Goal: Transaction & Acquisition: Purchase product/service

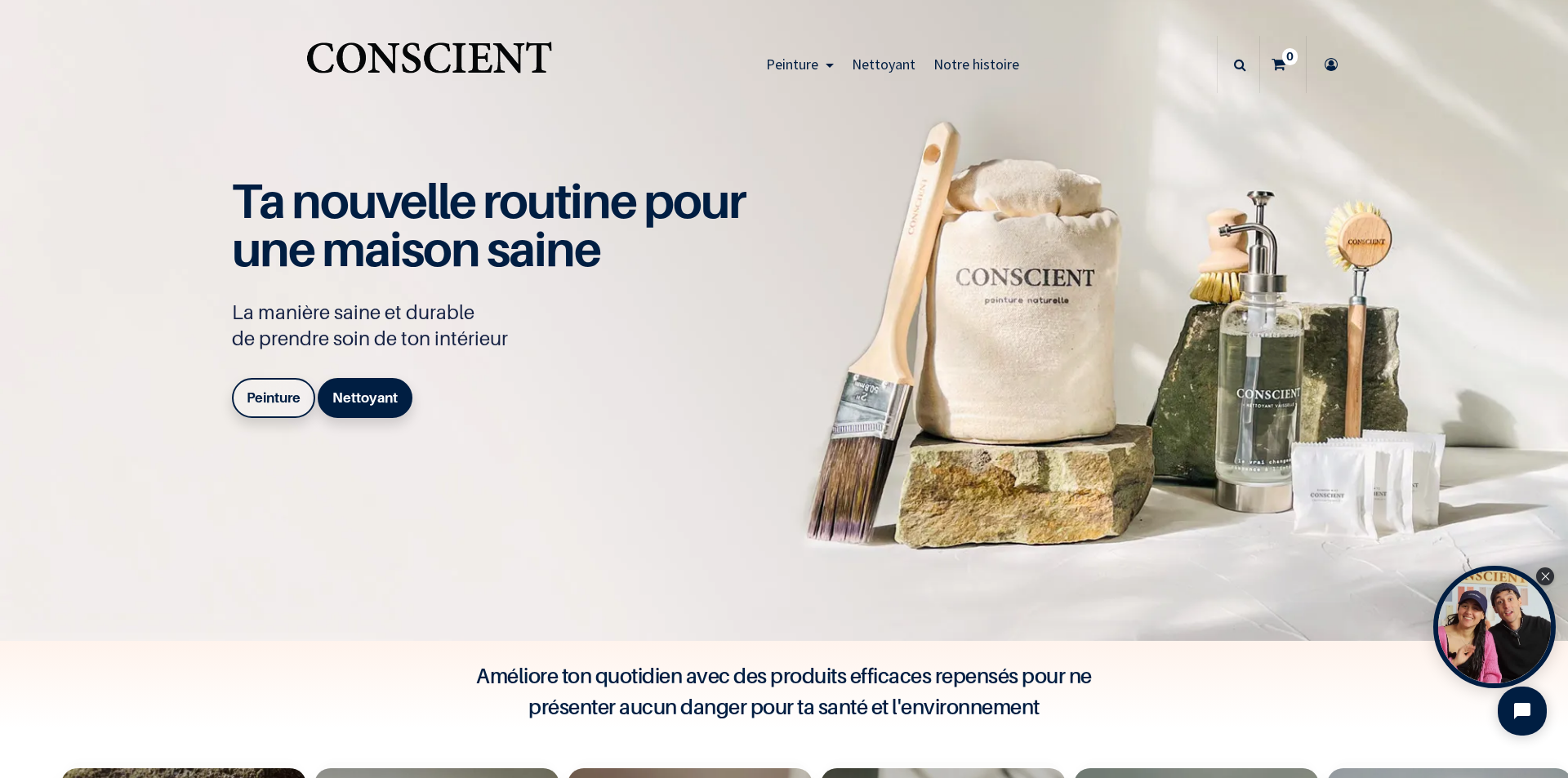
click at [265, 404] on b "Peinture" at bounding box center [273, 397] width 54 height 16
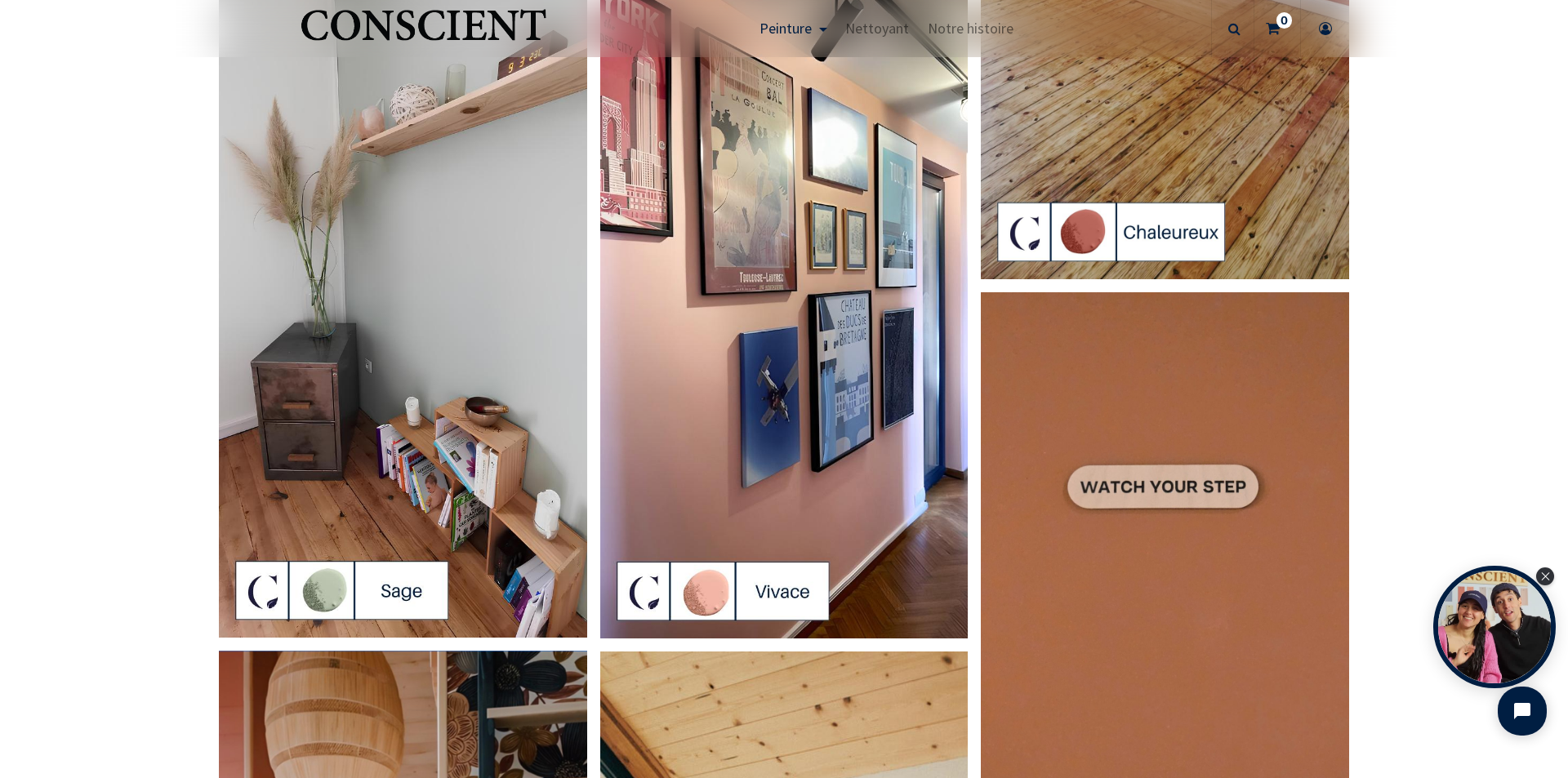
scroll to position [2450, 0]
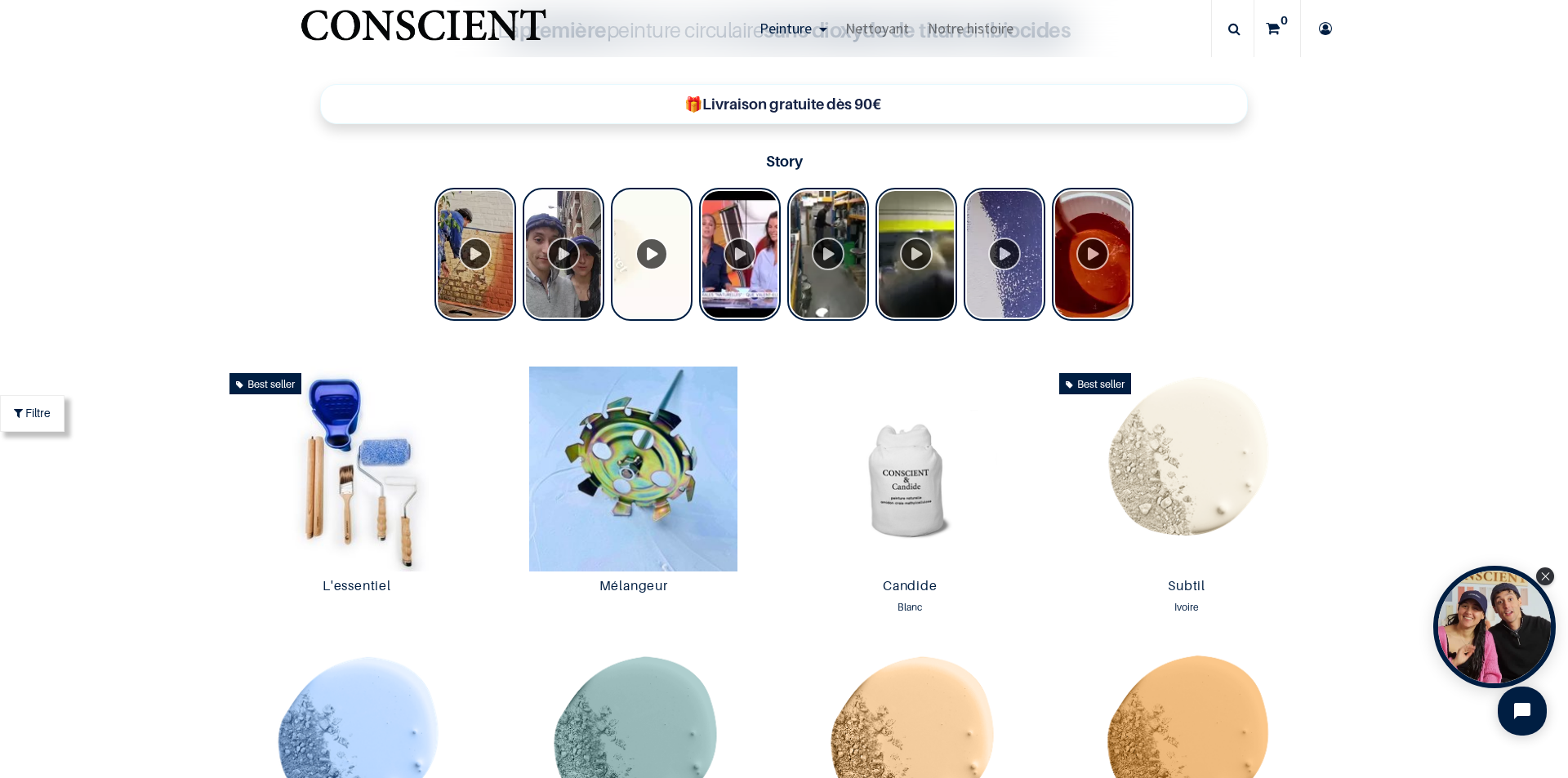
scroll to position [899, 0]
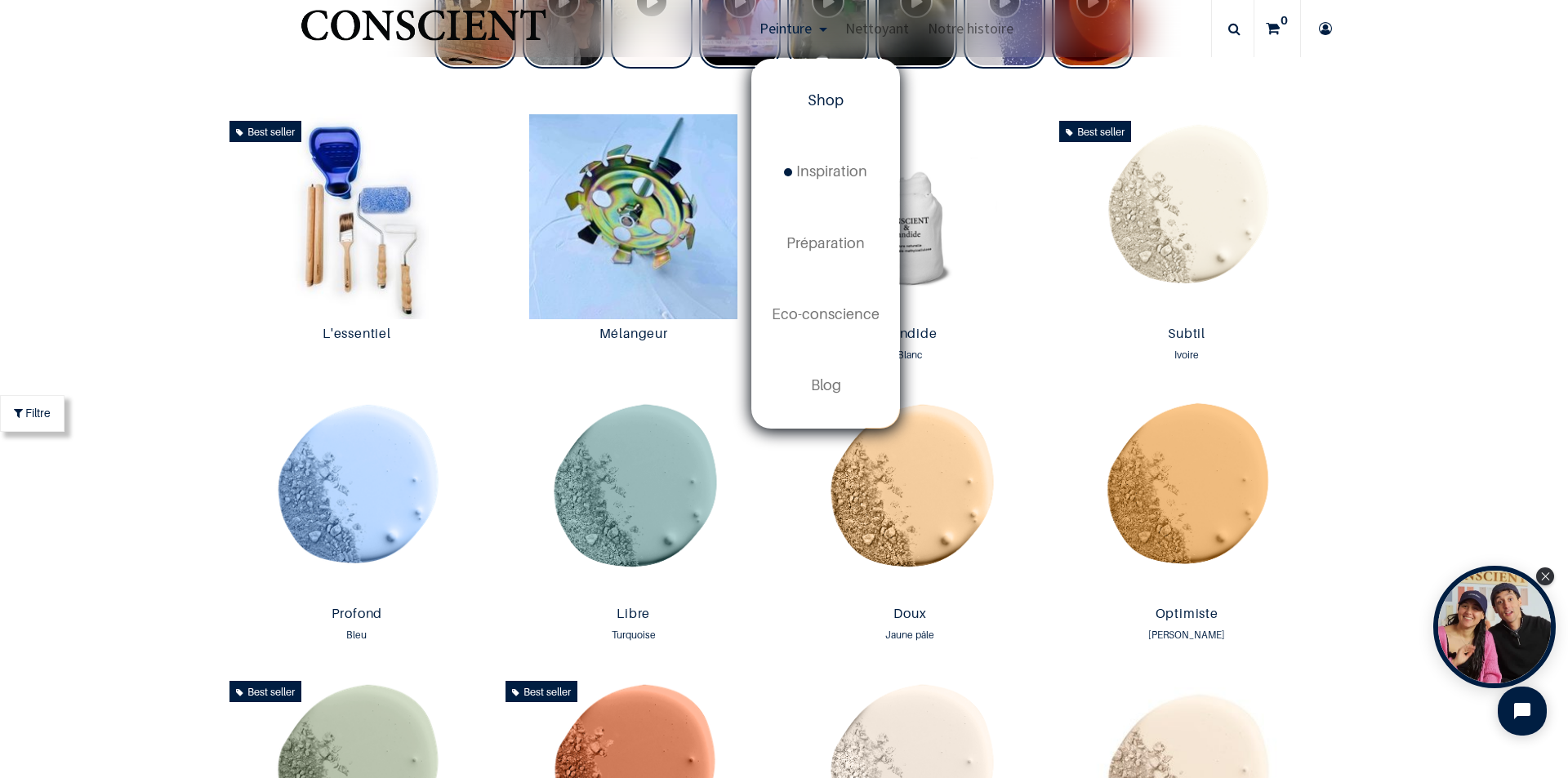
click at [828, 86] on link "Shop" at bounding box center [826, 100] width 147 height 71
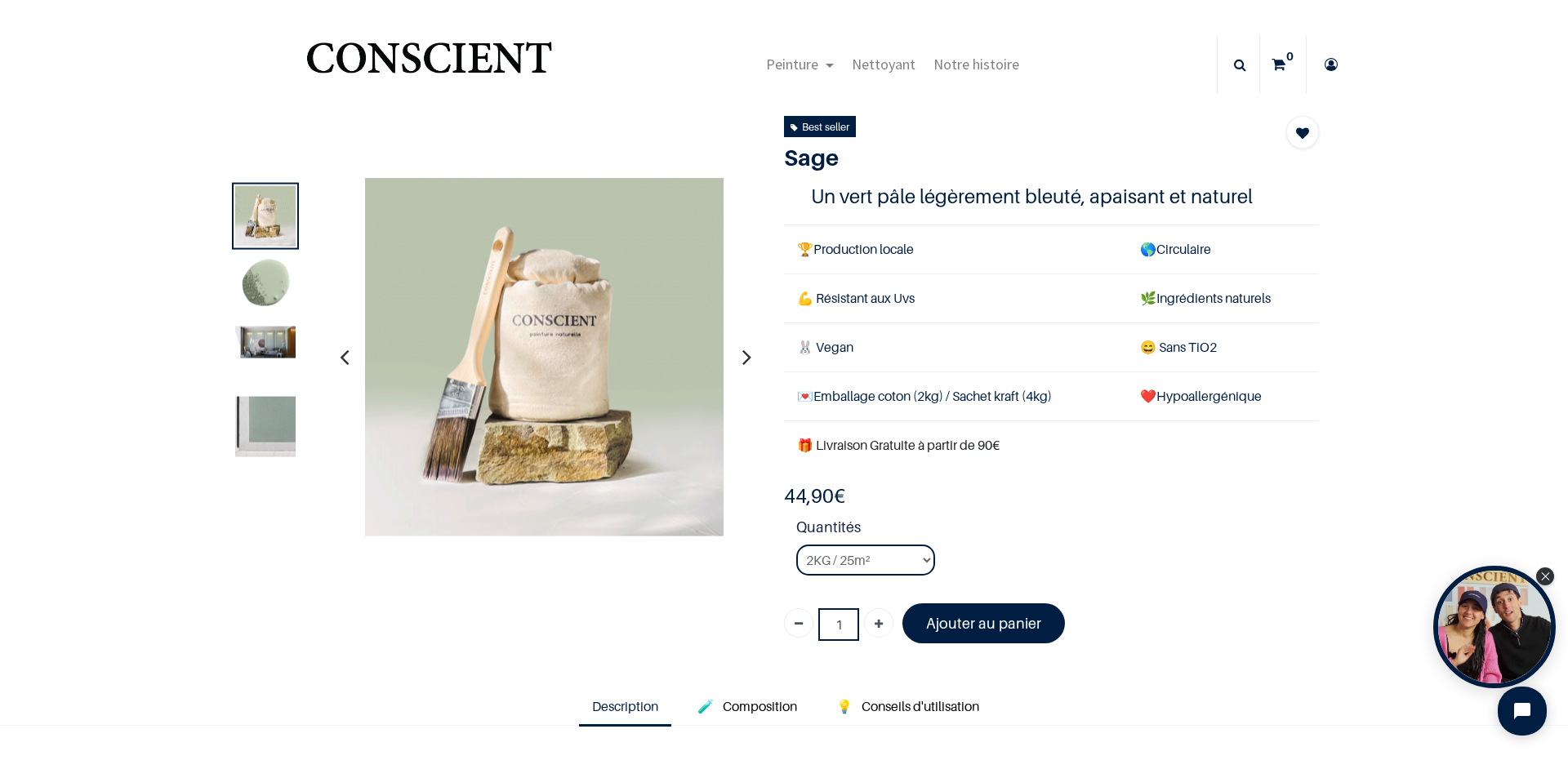
click at [239, 336] on img at bounding box center [265, 341] width 61 height 32
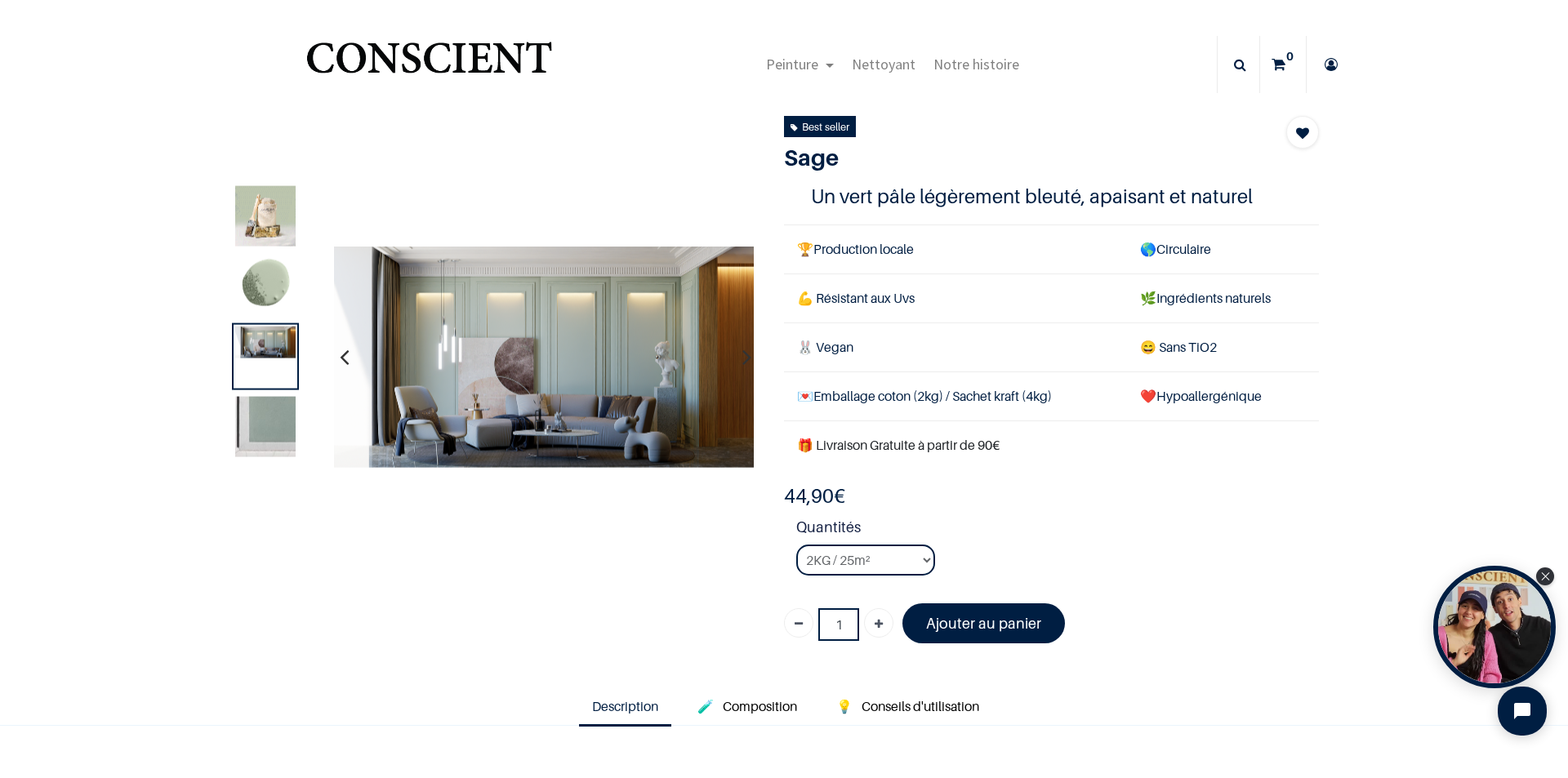
click at [260, 419] on img at bounding box center [265, 426] width 61 height 61
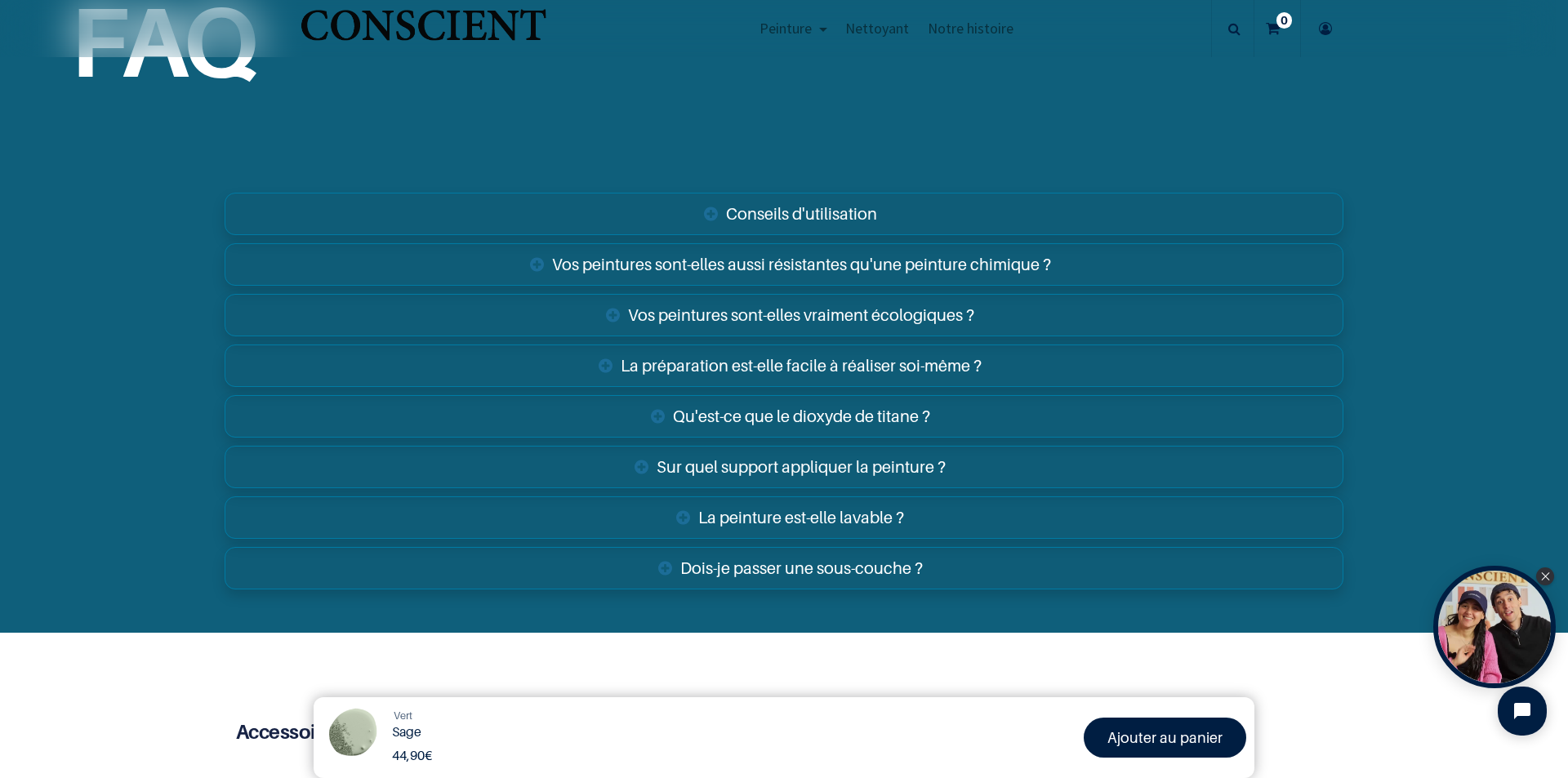
scroll to position [2777, 0]
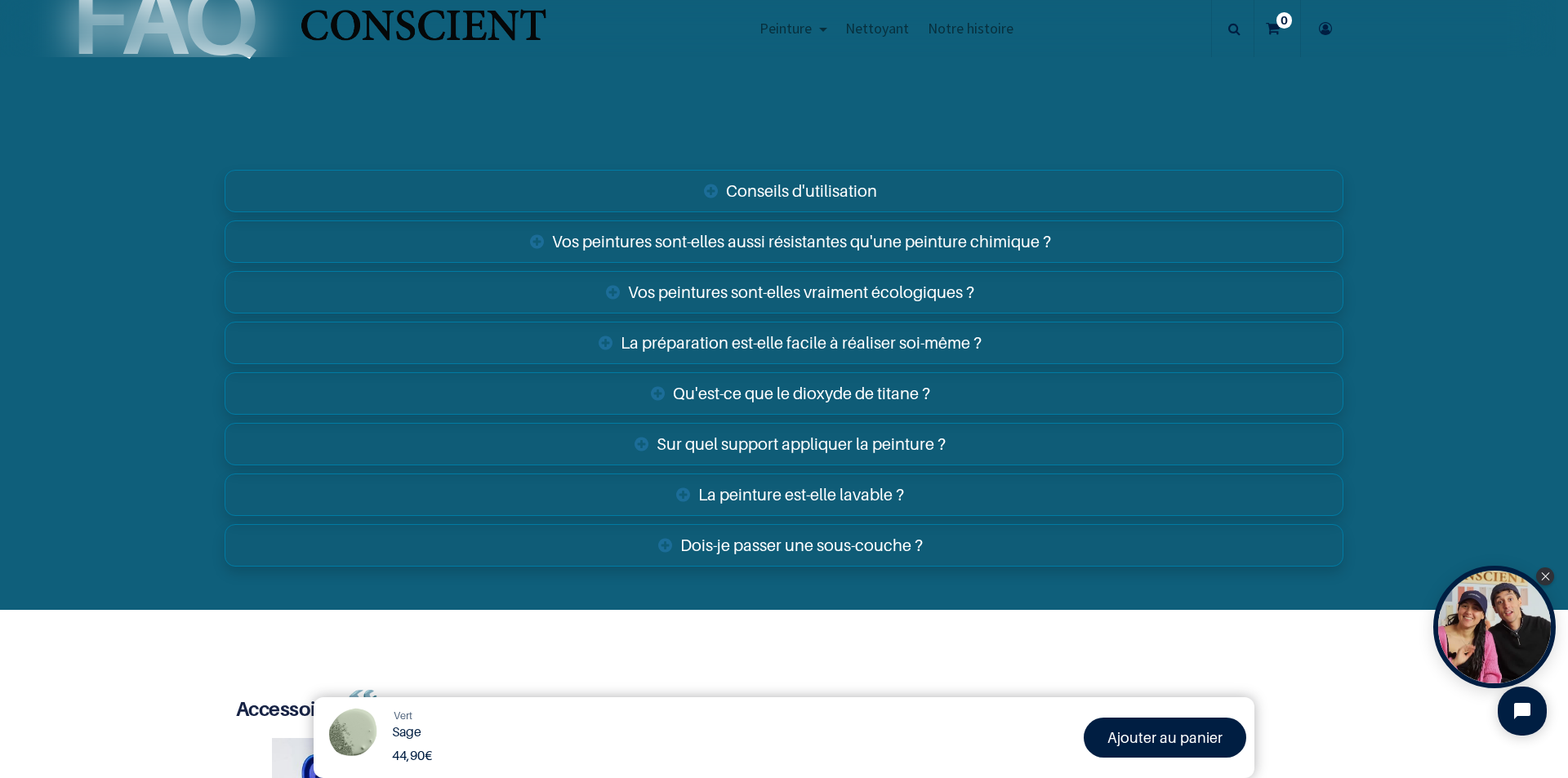
click at [818, 334] on link "La préparation est-elle facile à réaliser soi-même ?" at bounding box center [783, 343] width 1119 height 43
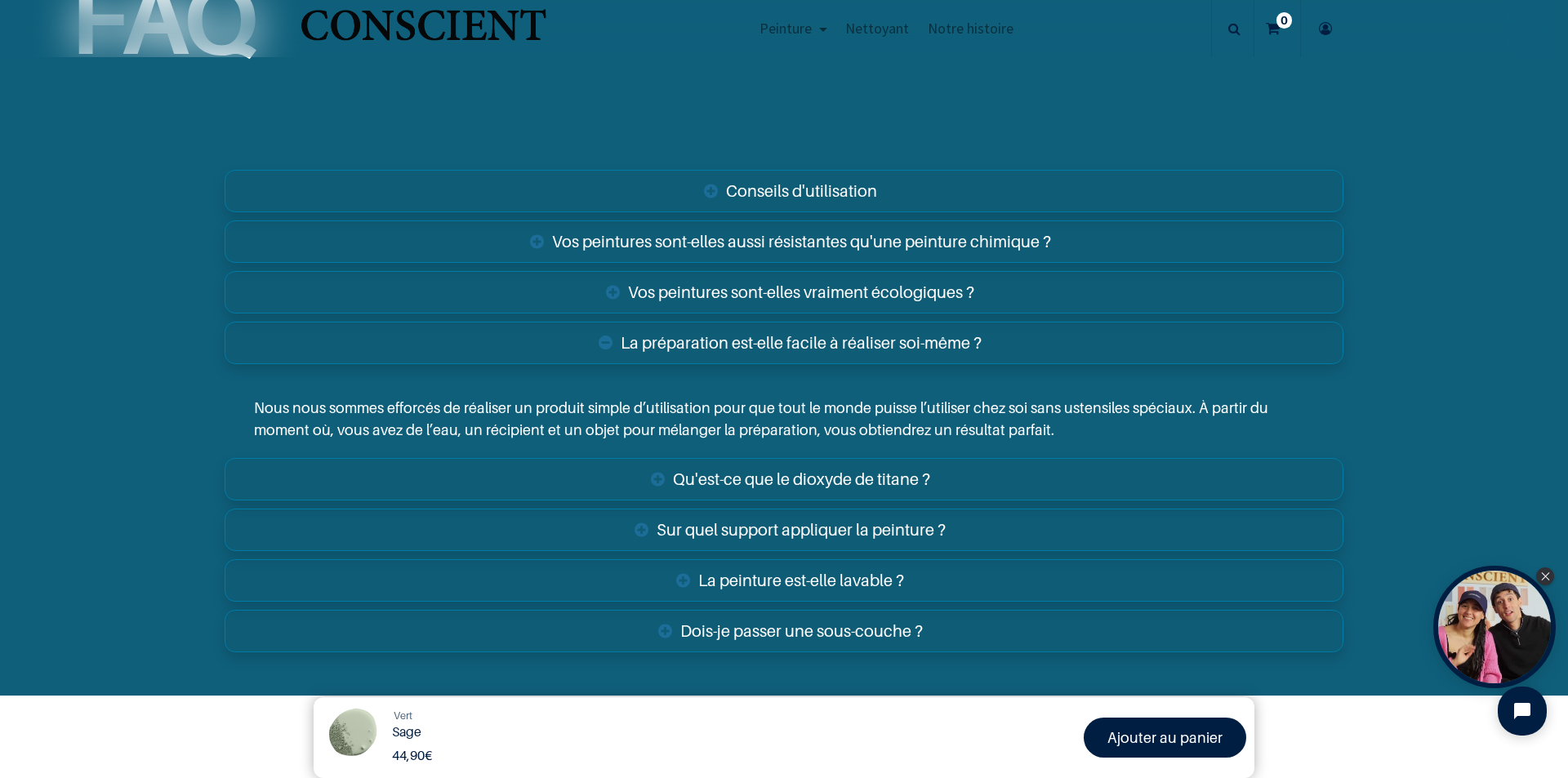
click at [824, 339] on link "La préparation est-elle facile à réaliser soi-même ?" at bounding box center [783, 343] width 1119 height 43
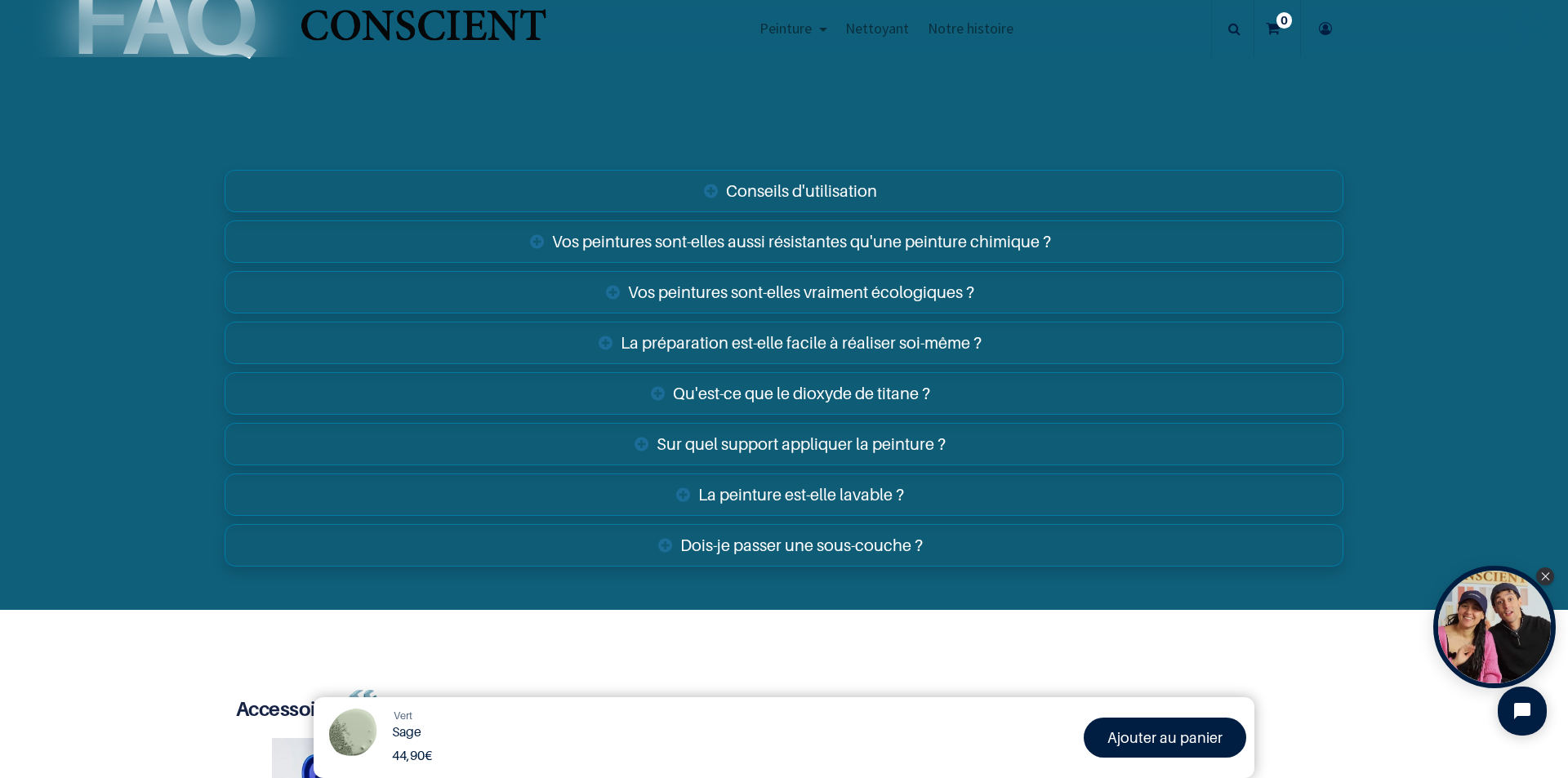
click at [804, 434] on link "Sur quel support appliquer la peinture ?" at bounding box center [783, 444] width 1119 height 43
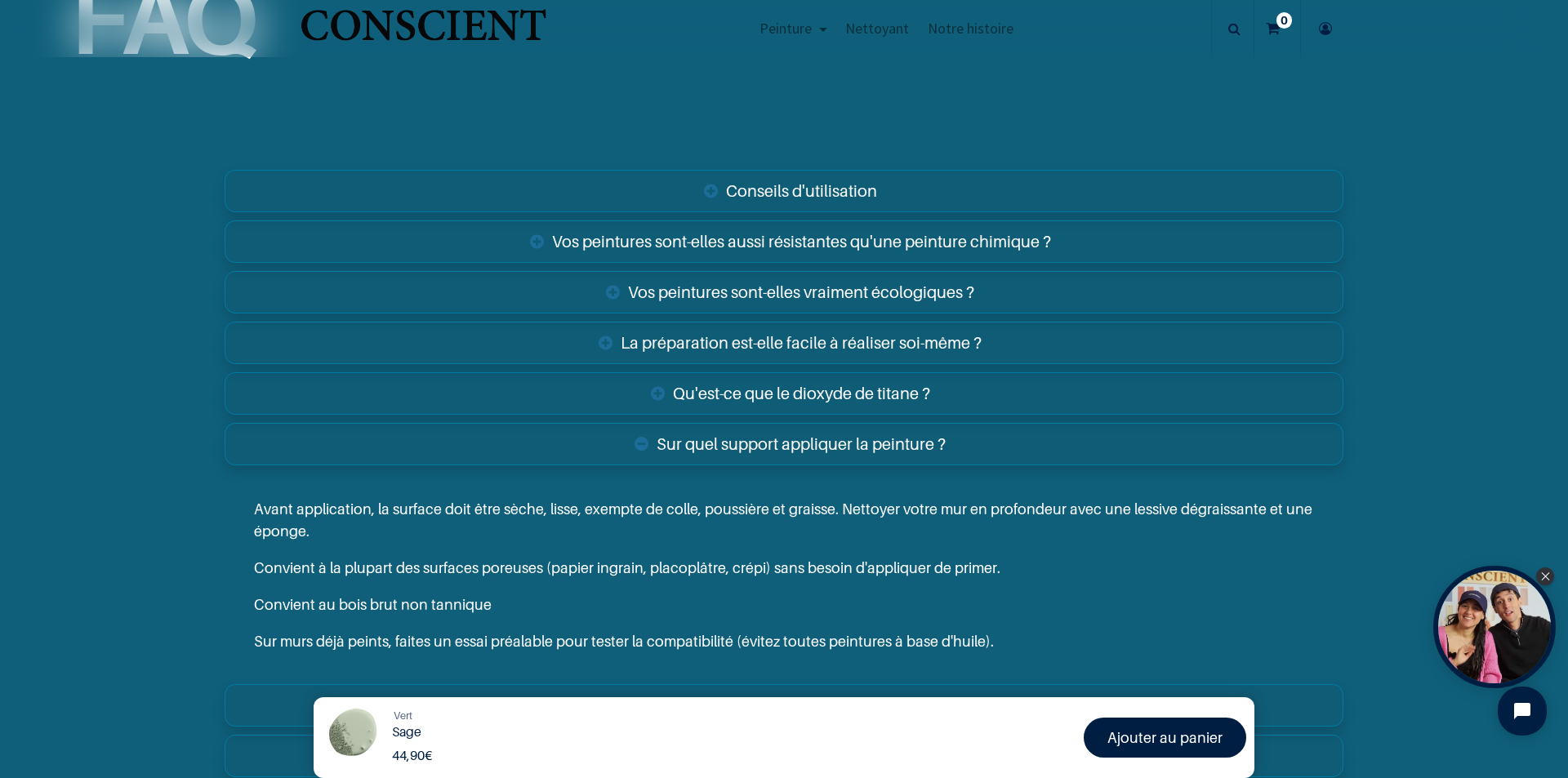
click at [806, 442] on link "Sur quel support appliquer la peinture ?" at bounding box center [783, 444] width 1119 height 43
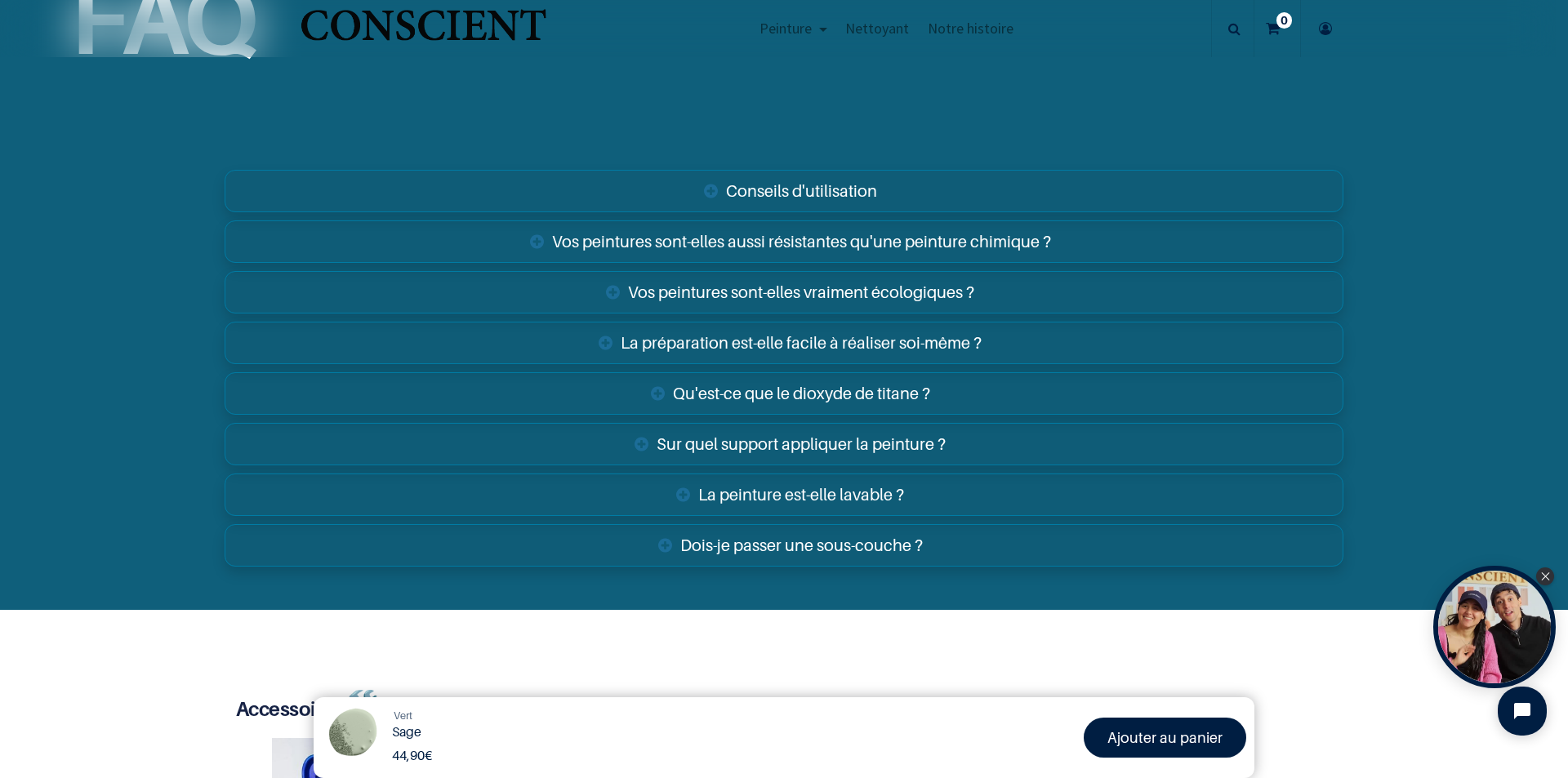
scroll to position [2859, 0]
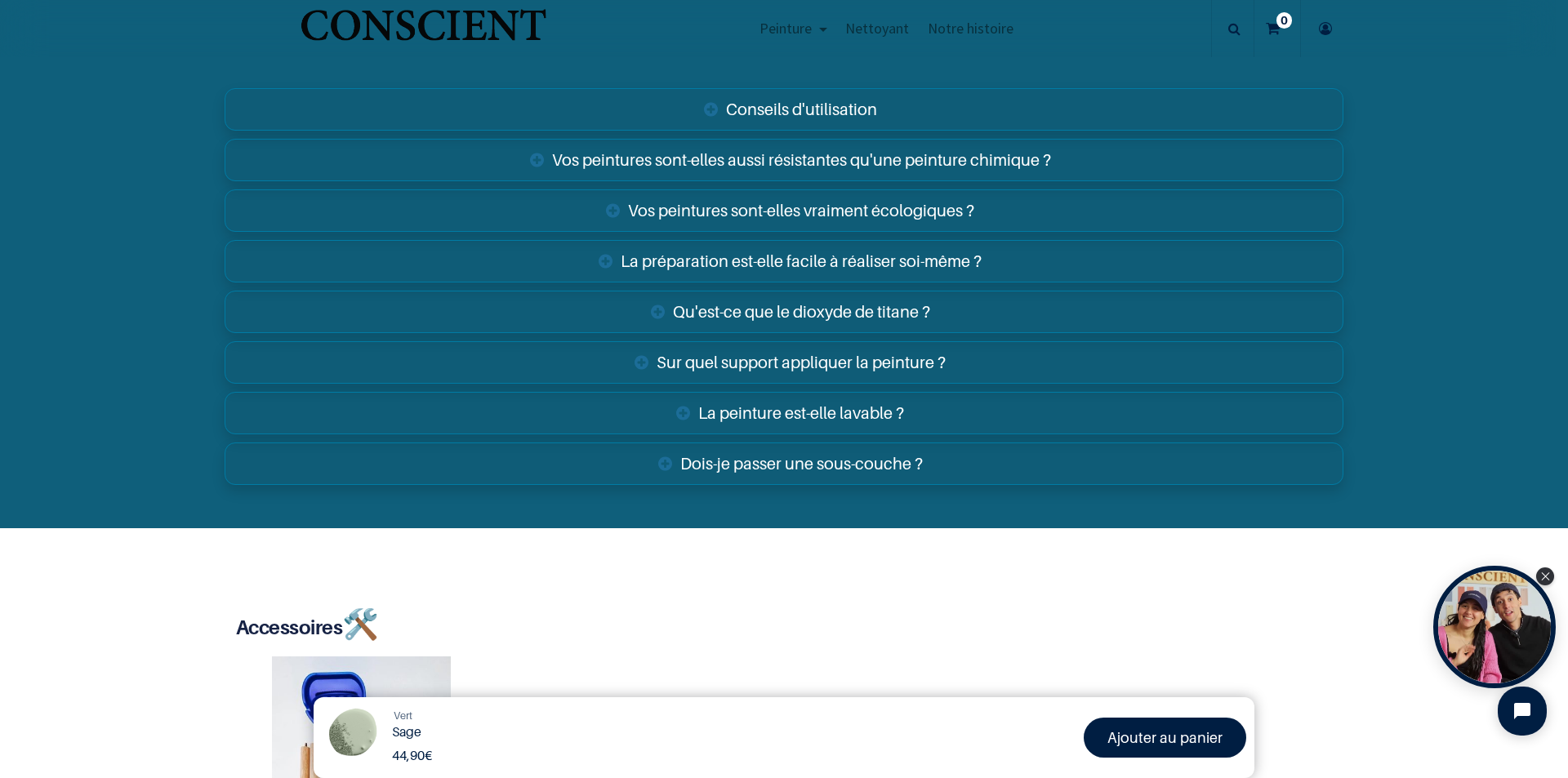
click at [784, 422] on link "La peinture est-elle lavable ?" at bounding box center [783, 413] width 1119 height 43
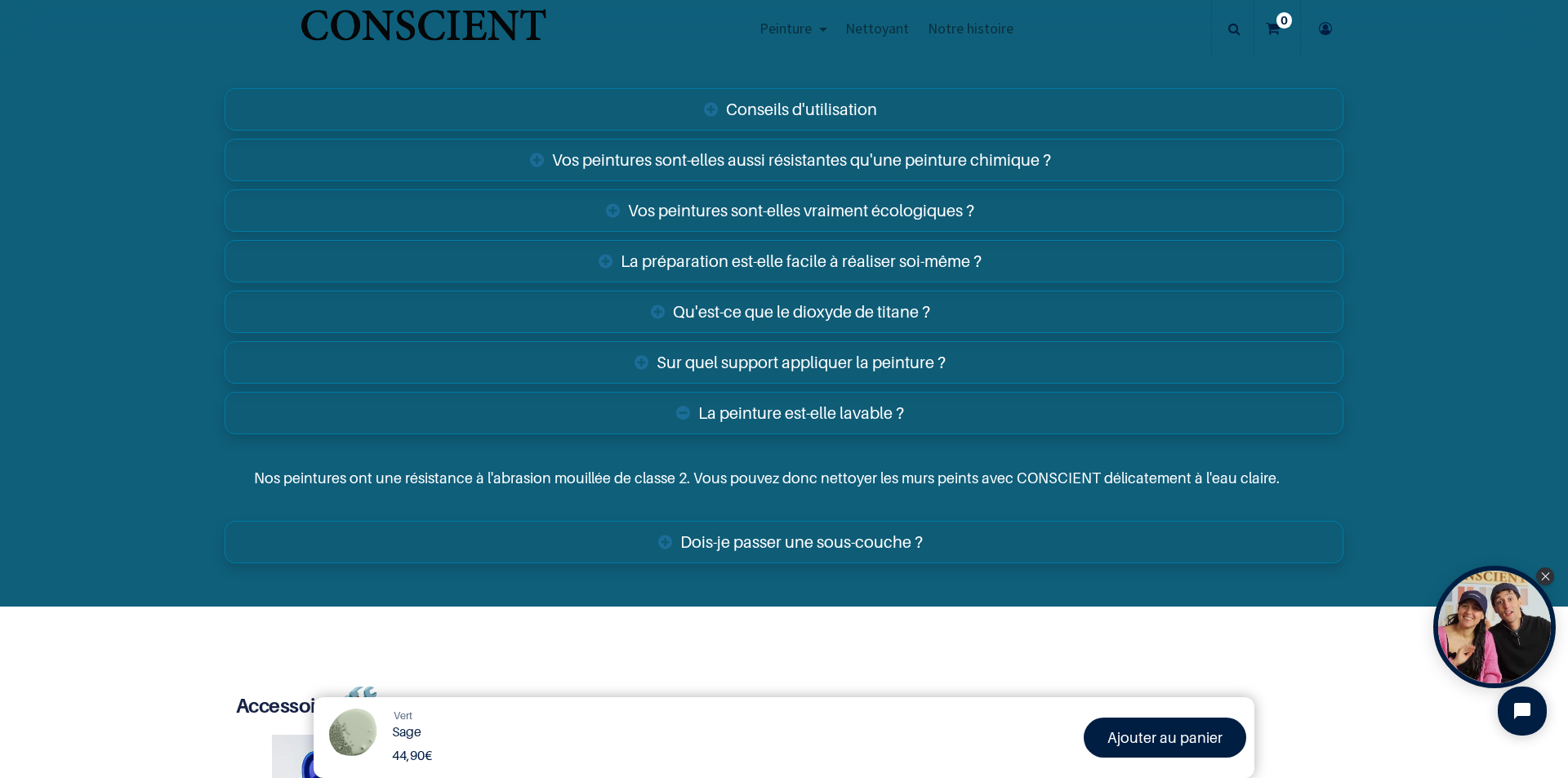
click at [784, 422] on link "La peinture est-elle lavable ?" at bounding box center [783, 413] width 1119 height 43
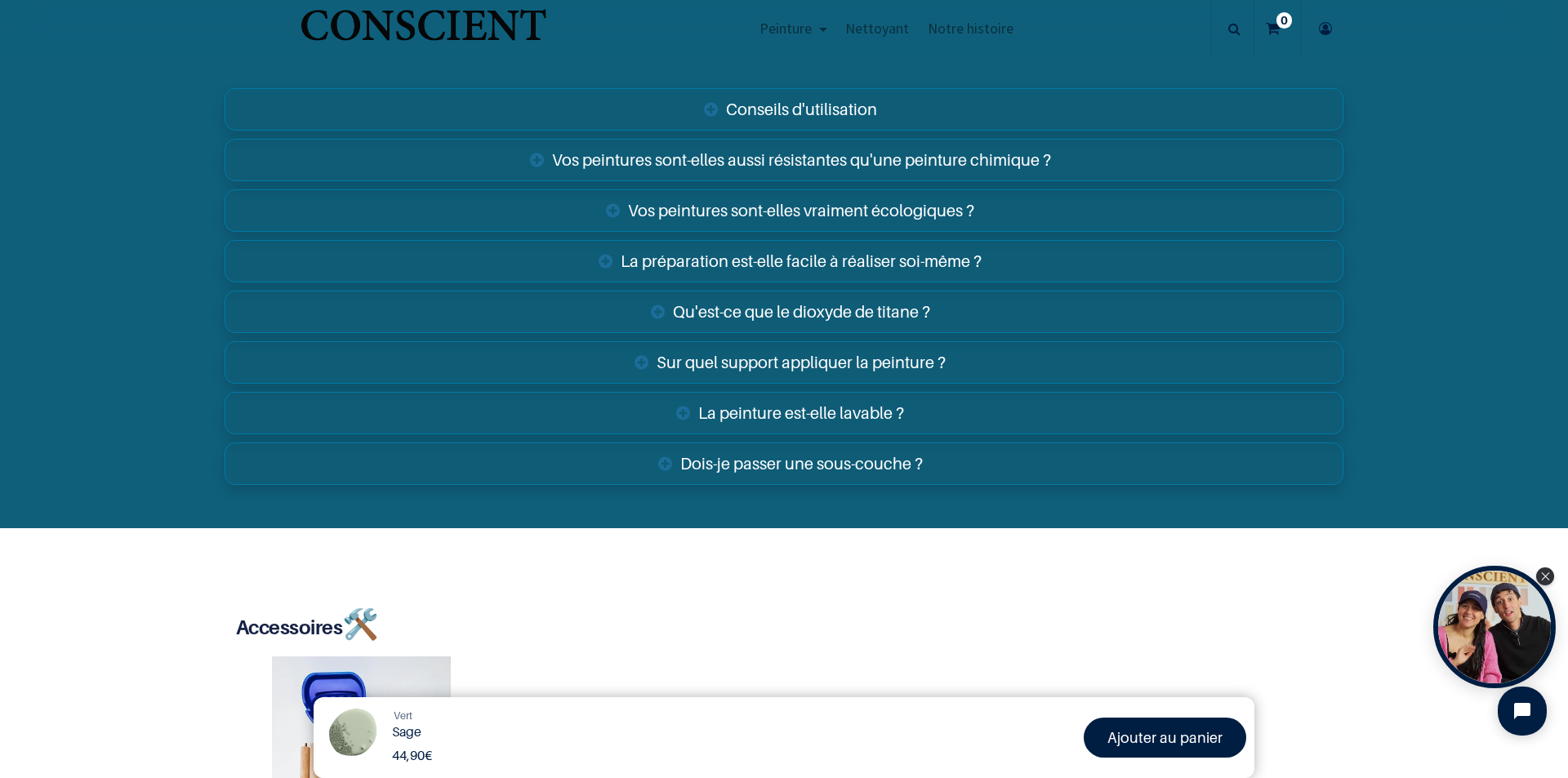
click at [789, 460] on link "Dois-je passer une sous-couche ?" at bounding box center [783, 464] width 1119 height 43
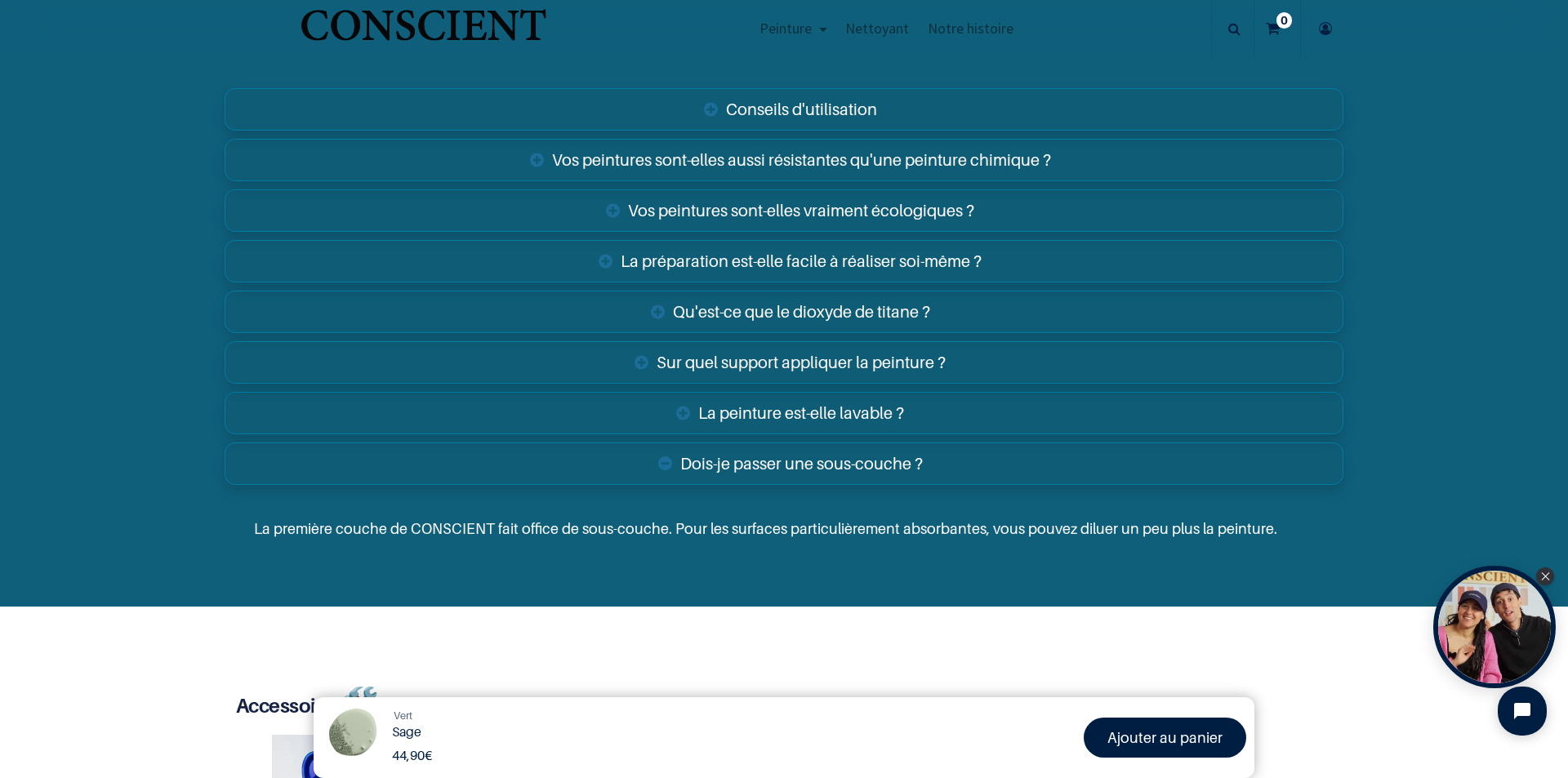
click at [789, 460] on link "Dois-je passer une sous-couche ?" at bounding box center [783, 464] width 1119 height 43
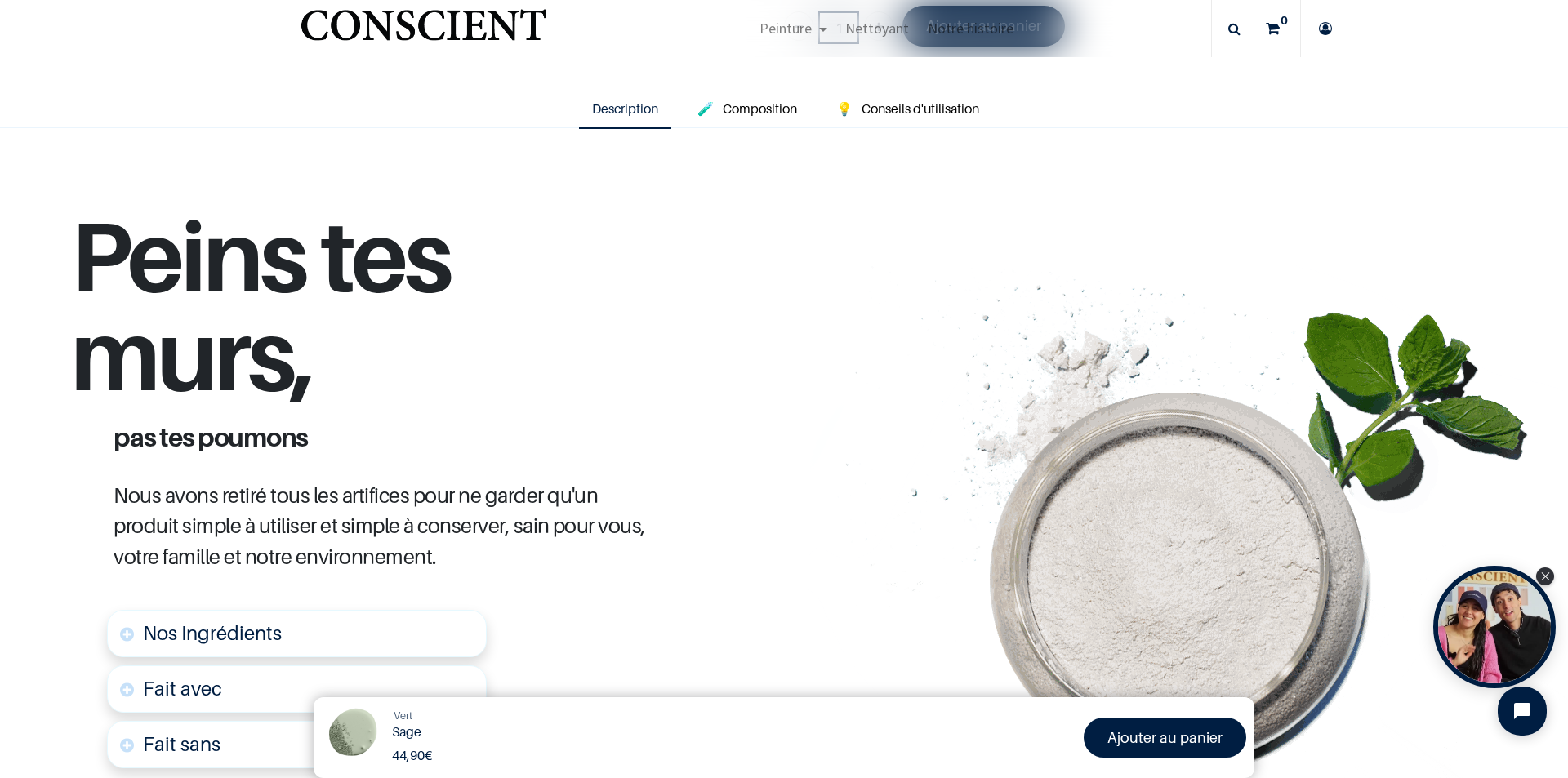
scroll to position [408, 0]
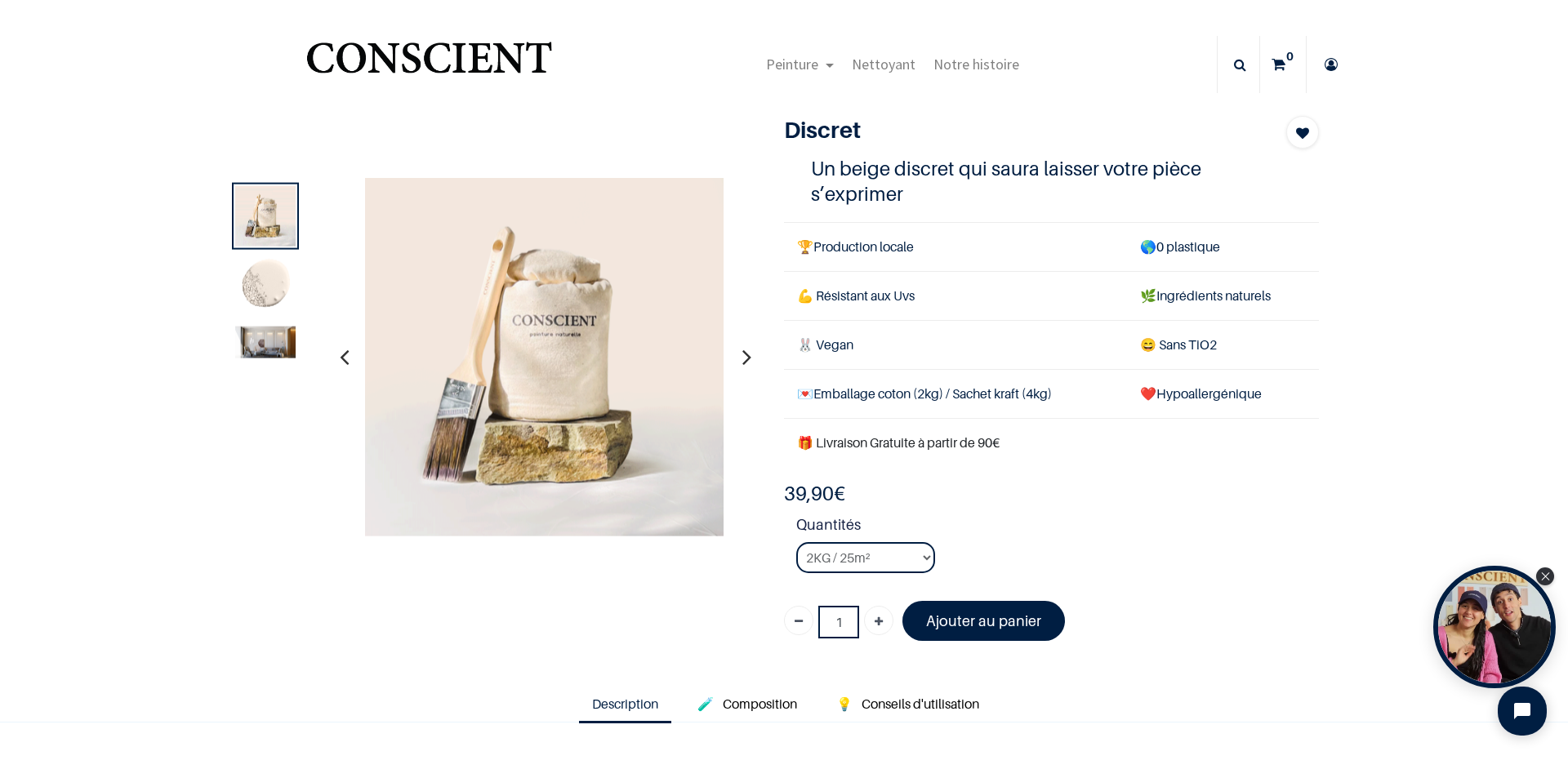
click at [265, 280] on img at bounding box center [265, 286] width 61 height 61
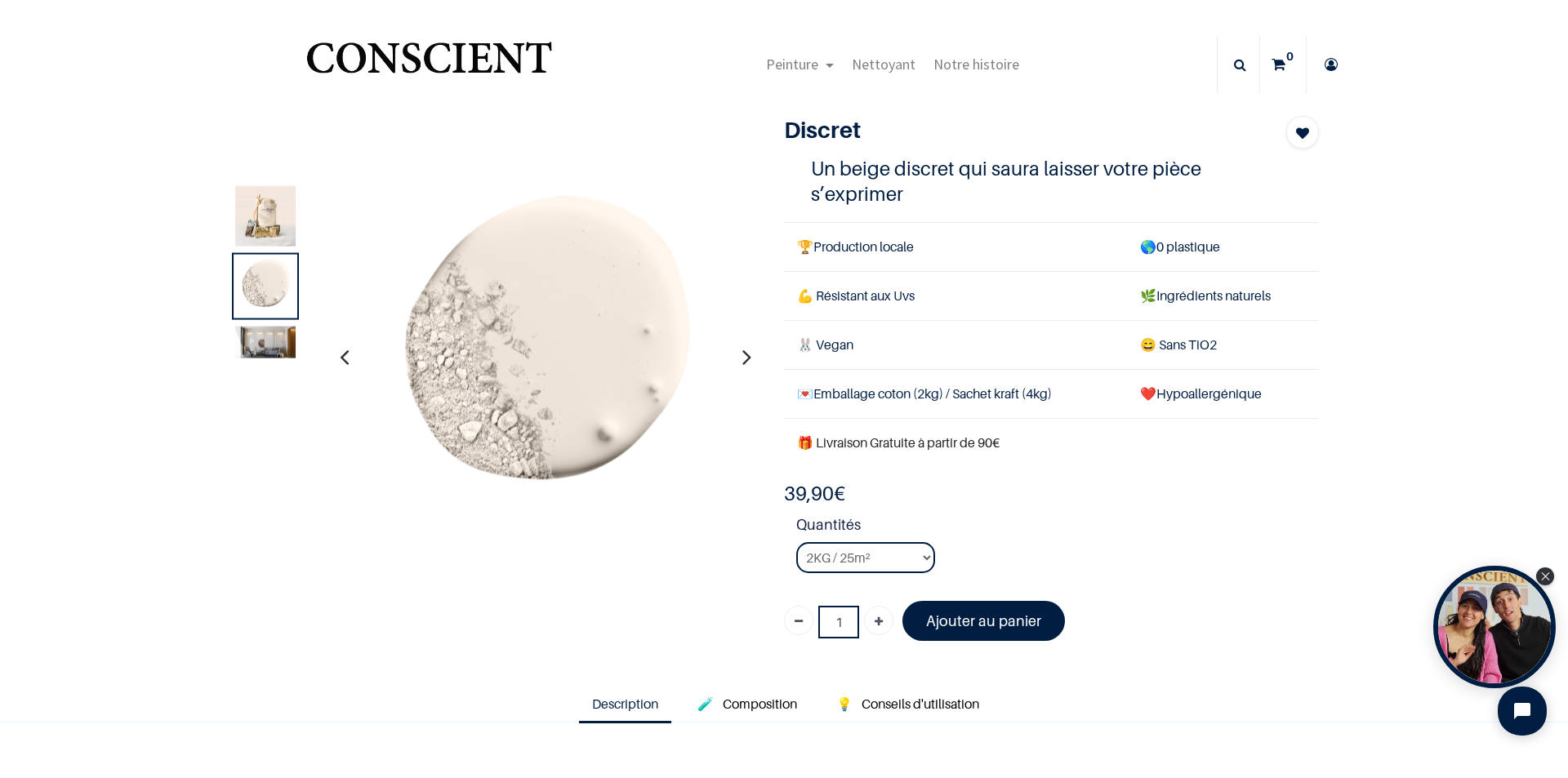
click at [246, 341] on img at bounding box center [265, 341] width 61 height 32
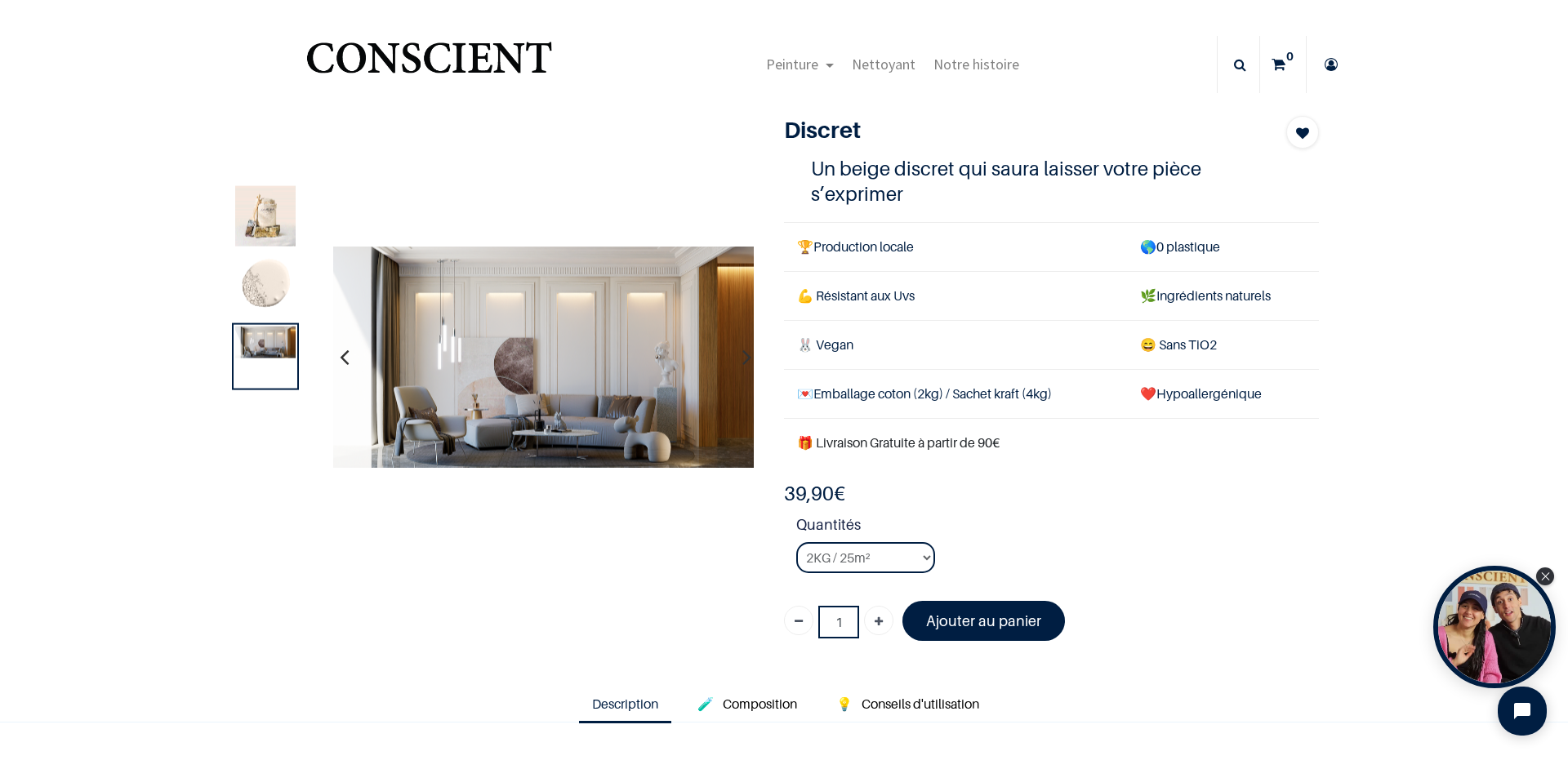
click at [252, 288] on img at bounding box center [265, 286] width 61 height 61
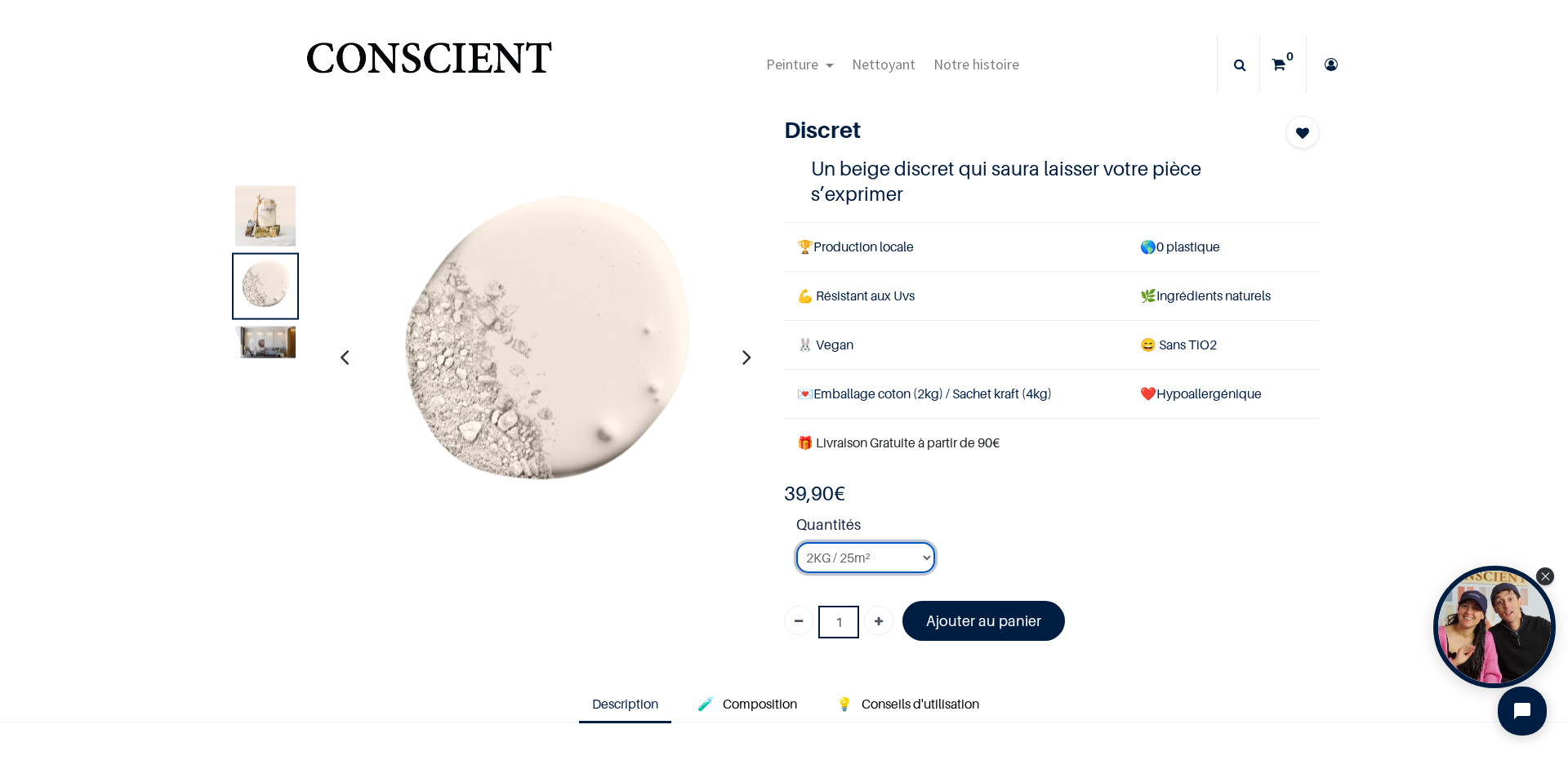
click at [897, 561] on select "2KG / 25m² 4KG / 50m² 8KG / 100m² Testeur" at bounding box center [865, 558] width 139 height 31
select select "24"
click at [796, 543] on select "2KG / 25m² 4KG / 50m² 8KG / 100m² Testeur" at bounding box center [865, 558] width 139 height 31
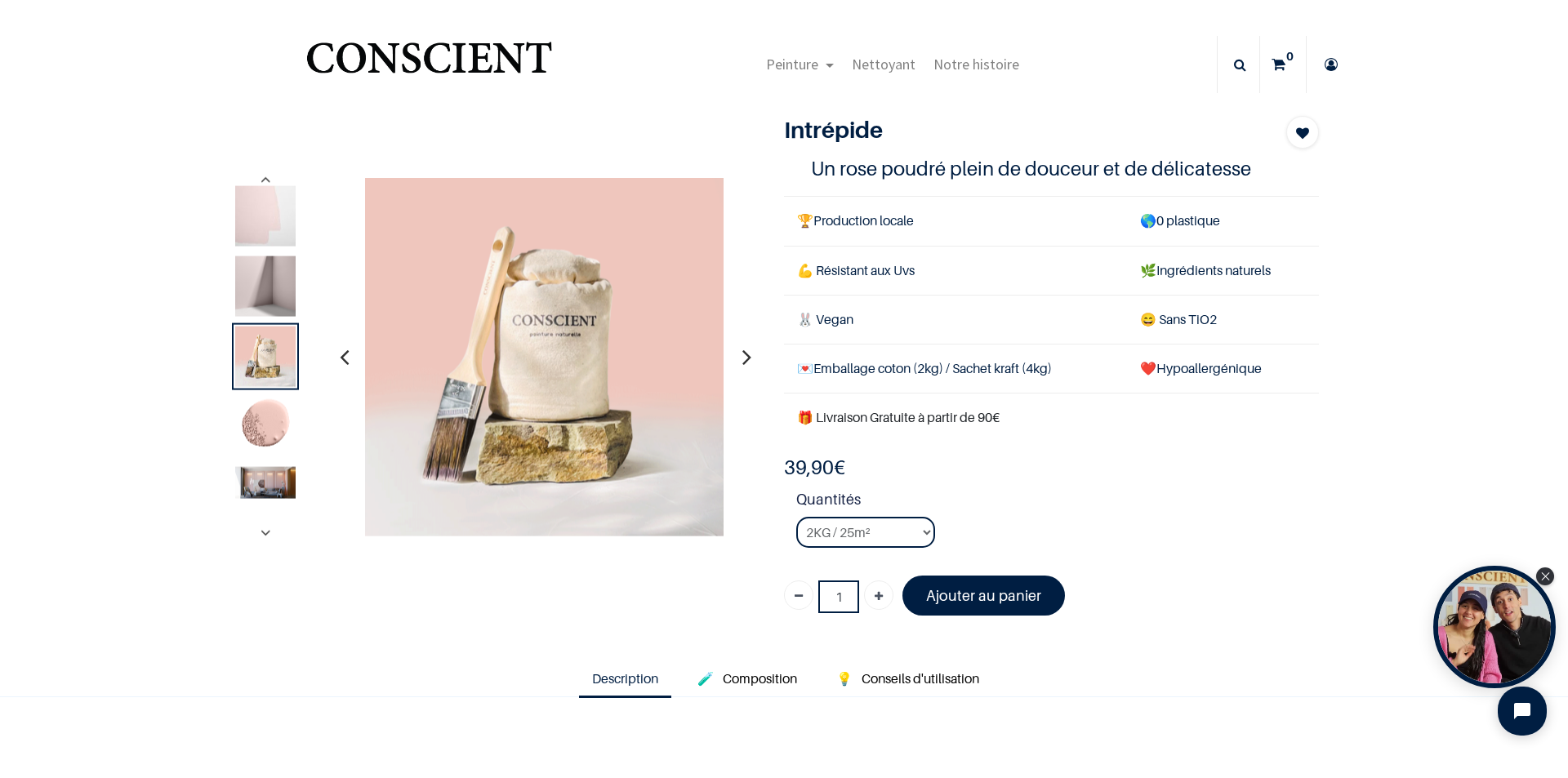
click at [262, 269] on img at bounding box center [265, 286] width 61 height 61
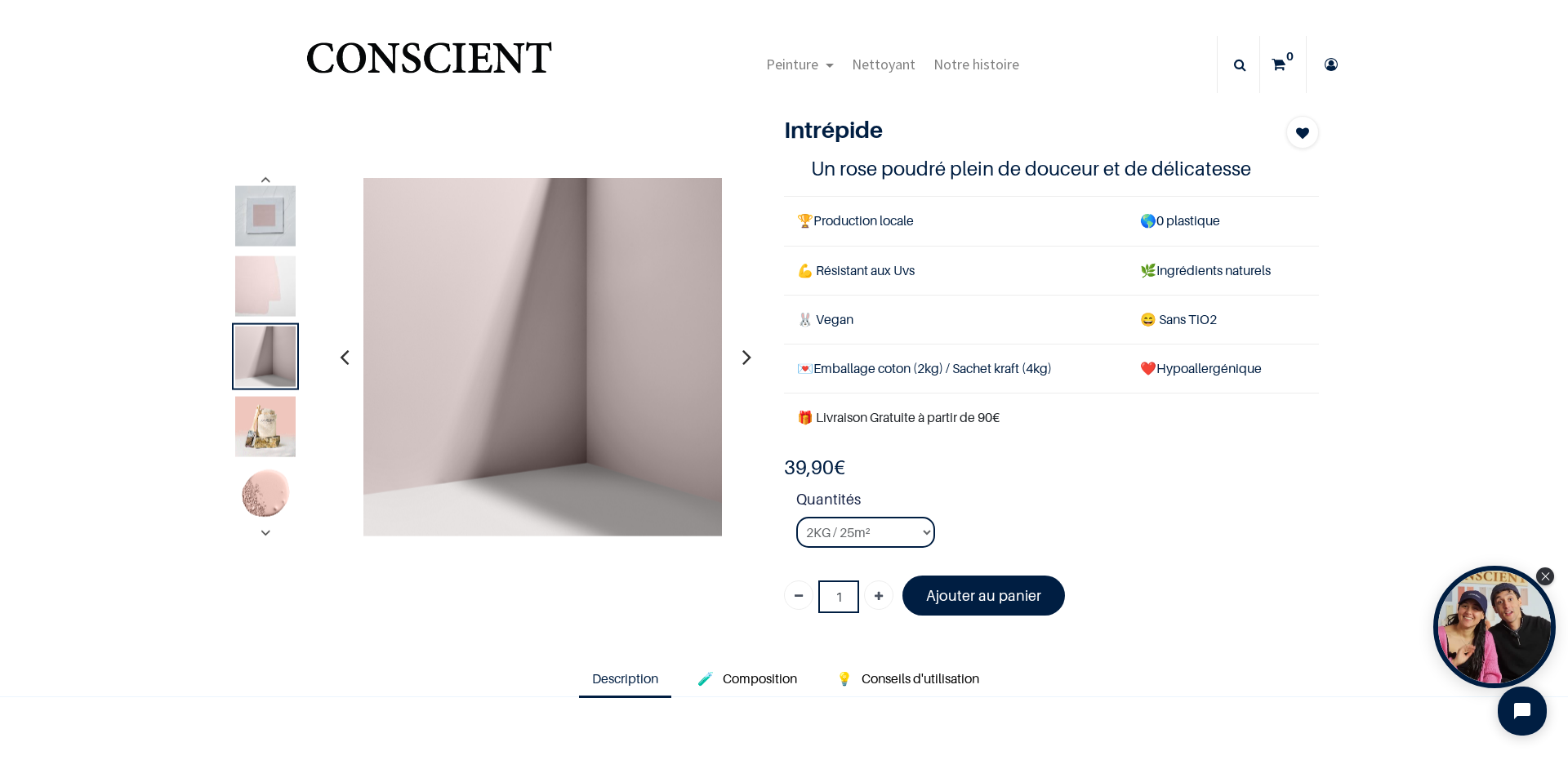
click at [252, 235] on img at bounding box center [265, 216] width 61 height 61
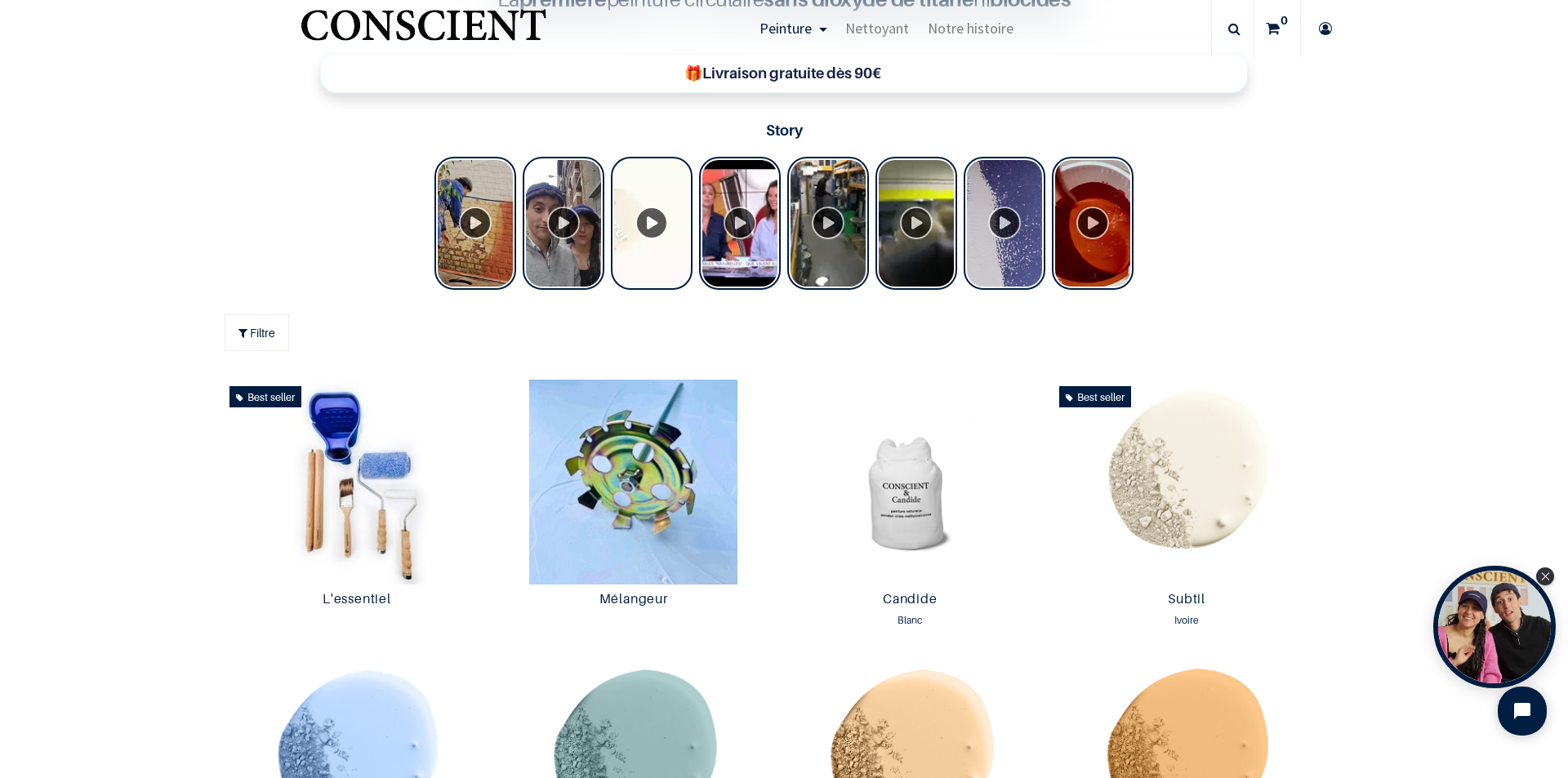
scroll to position [654, 0]
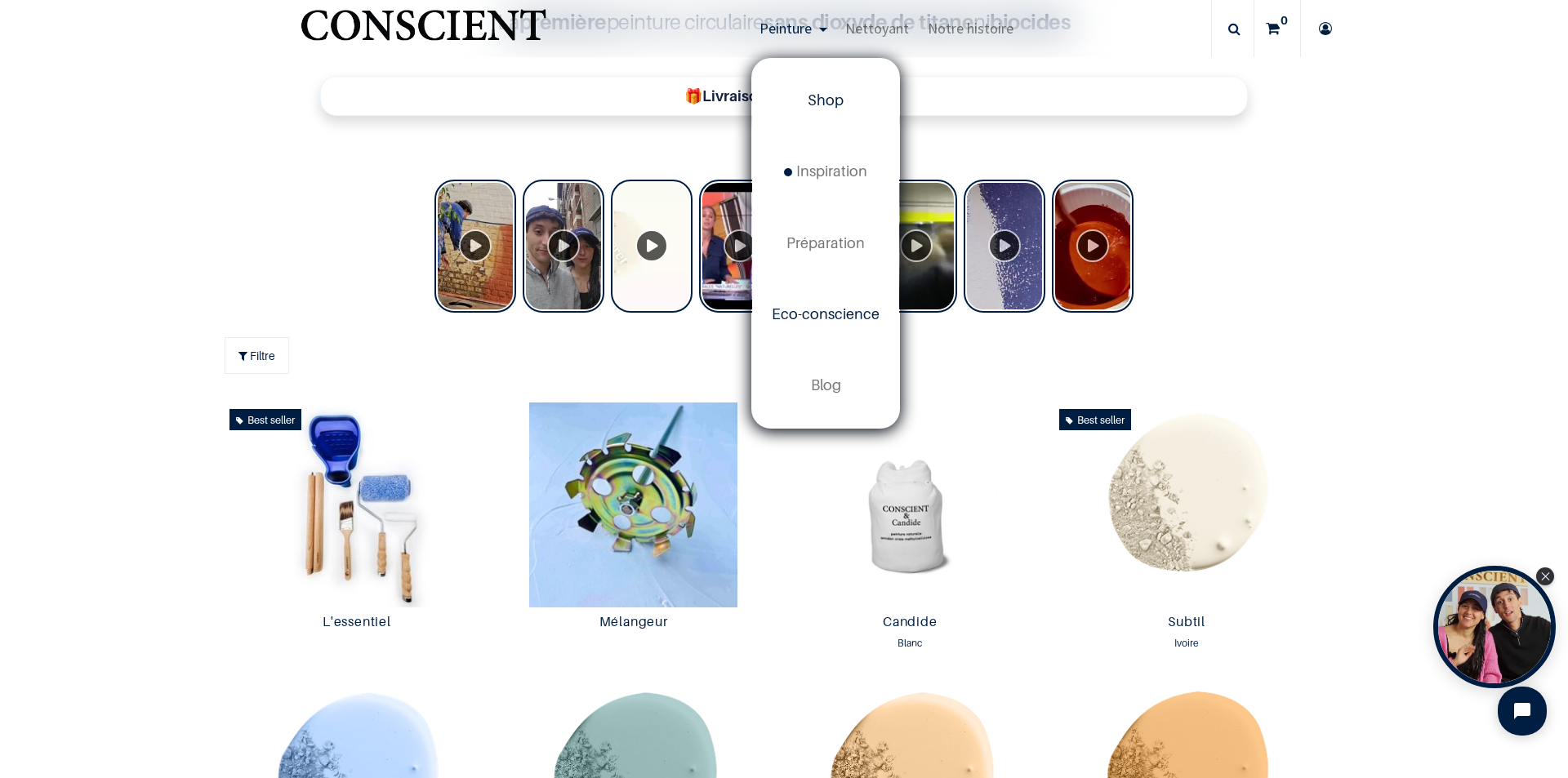
click at [818, 326] on link "Eco-conscience" at bounding box center [826, 314] width 147 height 71
